Goal: Transaction & Acquisition: Download file/media

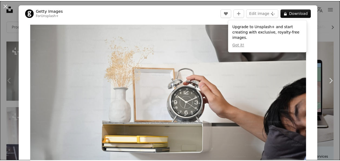
scroll to position [13, 0]
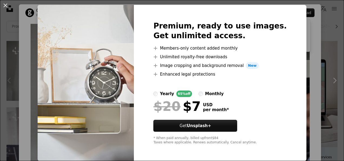
click at [6, 6] on button "An X shape" at bounding box center [5, 5] width 6 height 6
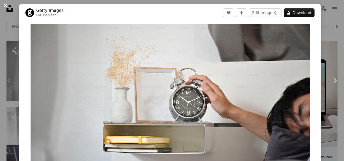
click at [6, 5] on button "An X shape" at bounding box center [5, 5] width 6 height 6
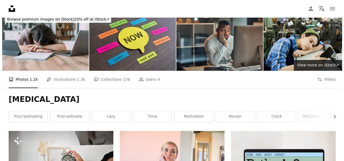
scroll to position [54, 0]
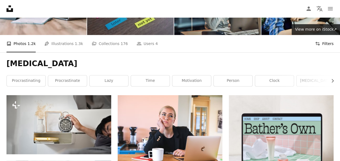
click at [322, 41] on button "Filters Filters" at bounding box center [324, 43] width 18 height 17
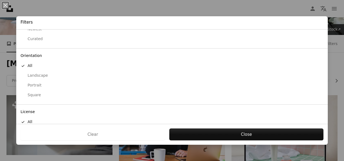
scroll to position [53, 0]
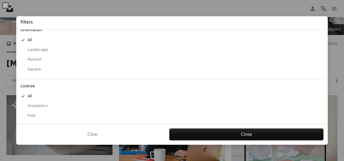
click at [36, 114] on div "Free" at bounding box center [172, 115] width 303 height 5
click at [240, 142] on div "Clear Apply" at bounding box center [171, 134] width 311 height 21
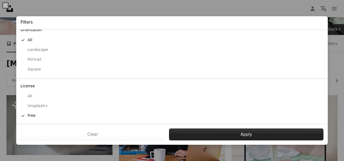
click at [237, 137] on button "Apply" at bounding box center [246, 134] width 154 height 12
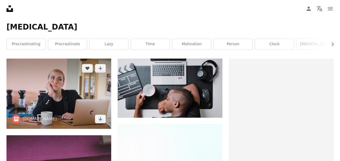
scroll to position [108, 0]
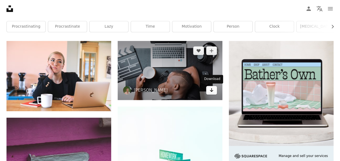
click at [211, 92] on icon "Arrow pointing down" at bounding box center [211, 90] width 4 height 6
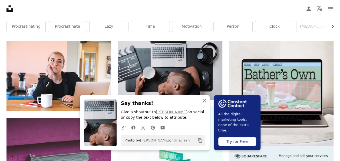
click at [204, 102] on icon "An X shape" at bounding box center [204, 100] width 6 height 6
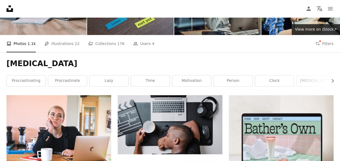
scroll to position [0, 0]
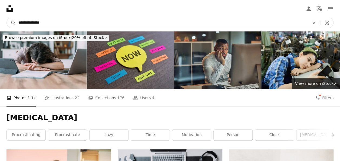
click at [46, 22] on input "**********" at bounding box center [162, 23] width 292 height 10
type input "**********"
click at [7, 18] on button "A magnifying glass" at bounding box center [11, 23] width 9 height 10
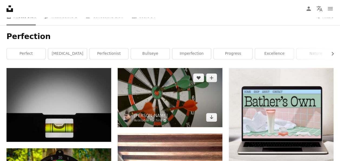
scroll to position [81, 0]
click at [213, 118] on icon "Arrow pointing down" at bounding box center [211, 117] width 4 height 6
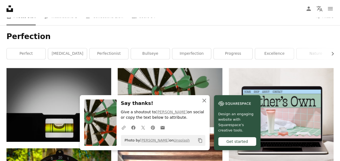
drag, startPoint x: 204, startPoint y: 101, endPoint x: 201, endPoint y: 100, distance: 3.4
click at [204, 101] on icon "button" at bounding box center [204, 100] width 4 height 4
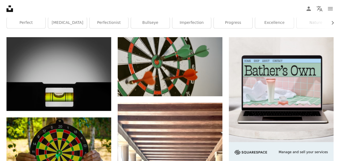
scroll to position [0, 0]
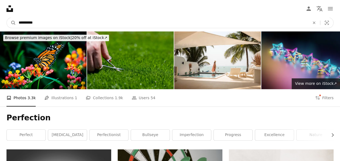
click at [30, 21] on input "**********" at bounding box center [162, 23] width 292 height 10
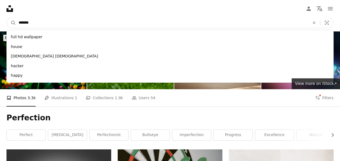
type input "*******"
click at [7, 18] on button "A magnifying glass" at bounding box center [11, 23] width 9 height 10
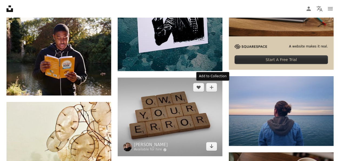
scroll to position [216, 0]
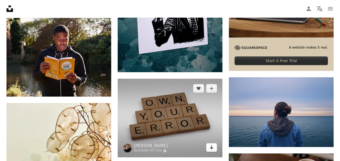
click at [212, 147] on icon "Arrow pointing down" at bounding box center [211, 147] width 4 height 6
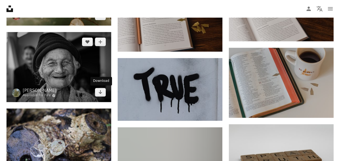
scroll to position [405, 0]
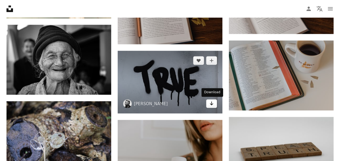
click at [210, 101] on icon "Arrow pointing down" at bounding box center [211, 103] width 4 height 6
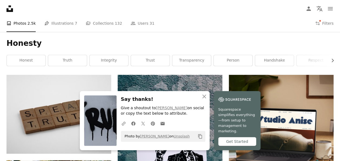
scroll to position [0, 0]
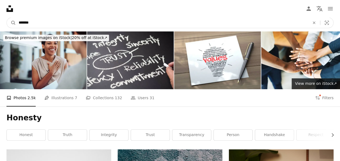
click at [62, 20] on input "*******" at bounding box center [162, 23] width 292 height 10
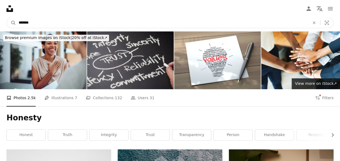
paste input "**********"
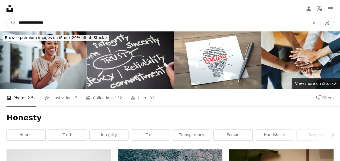
type input "**********"
click at [7, 18] on button "A magnifying glass" at bounding box center [11, 23] width 9 height 10
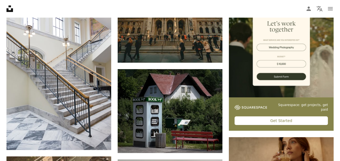
scroll to position [135, 0]
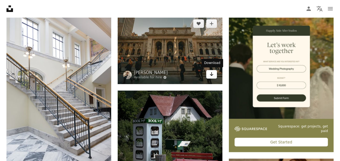
click at [210, 74] on icon "Arrow pointing down" at bounding box center [211, 74] width 4 height 6
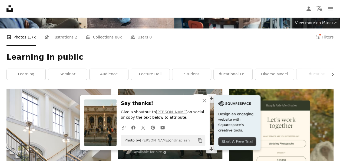
scroll to position [54, 0]
